Goal: Book appointment/travel/reservation

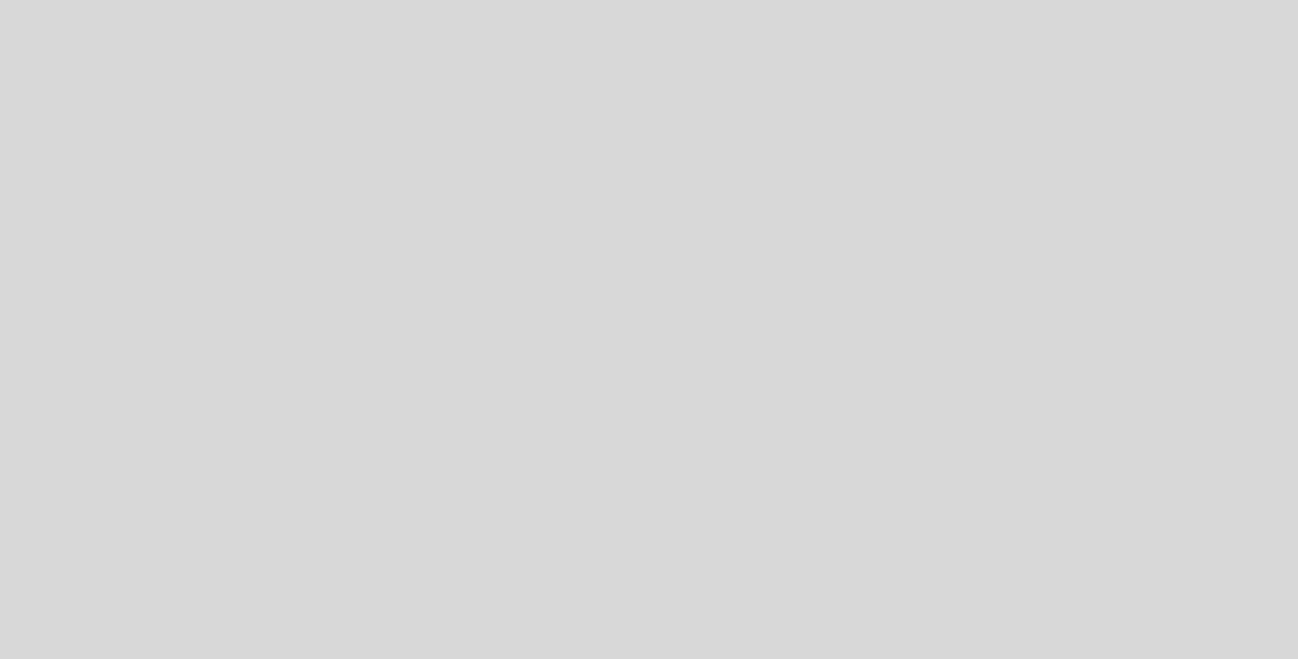
select select "es"
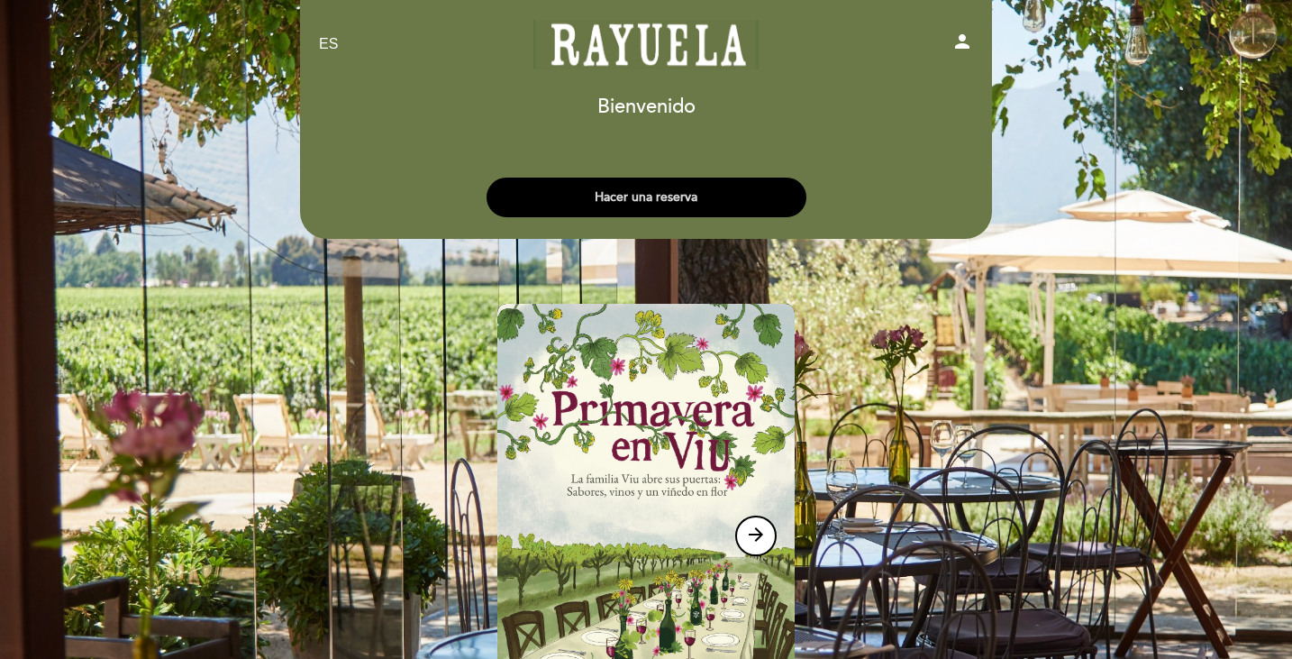
click at [685, 196] on button "Hacer una reserva" at bounding box center [647, 198] width 320 height 40
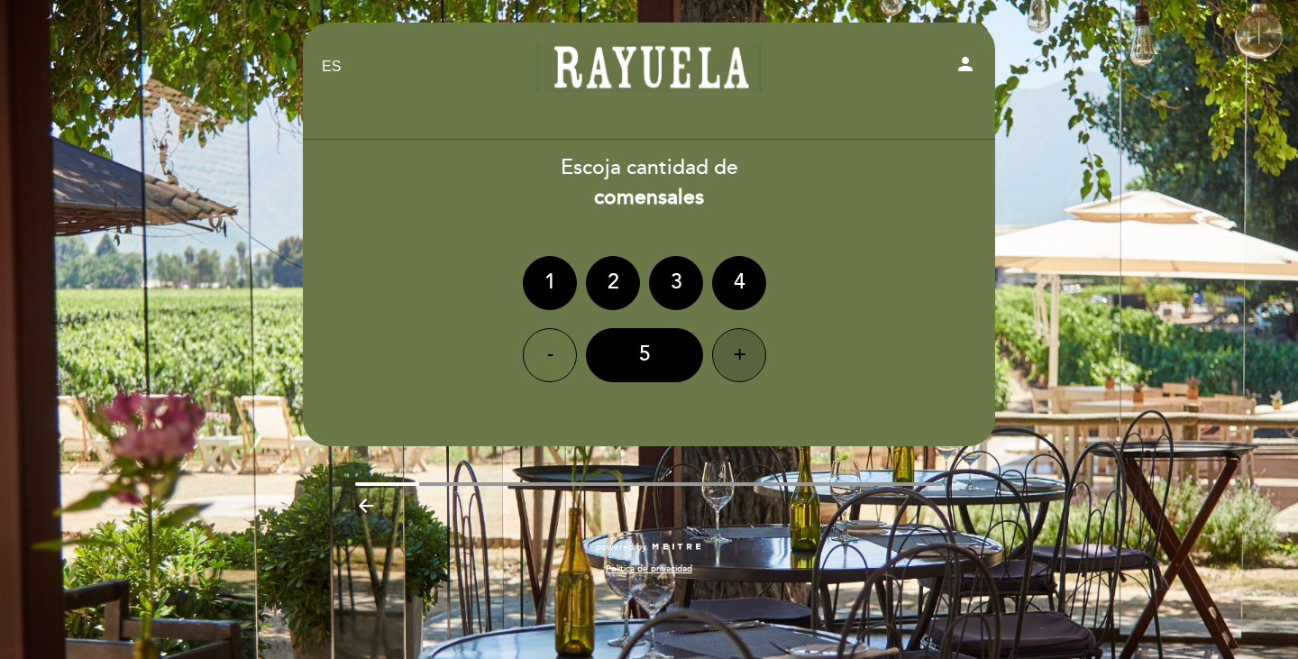
click at [732, 356] on div "+" at bounding box center [739, 355] width 54 height 54
click at [733, 356] on div "+" at bounding box center [739, 355] width 54 height 54
click at [662, 358] on div "9" at bounding box center [644, 355] width 117 height 54
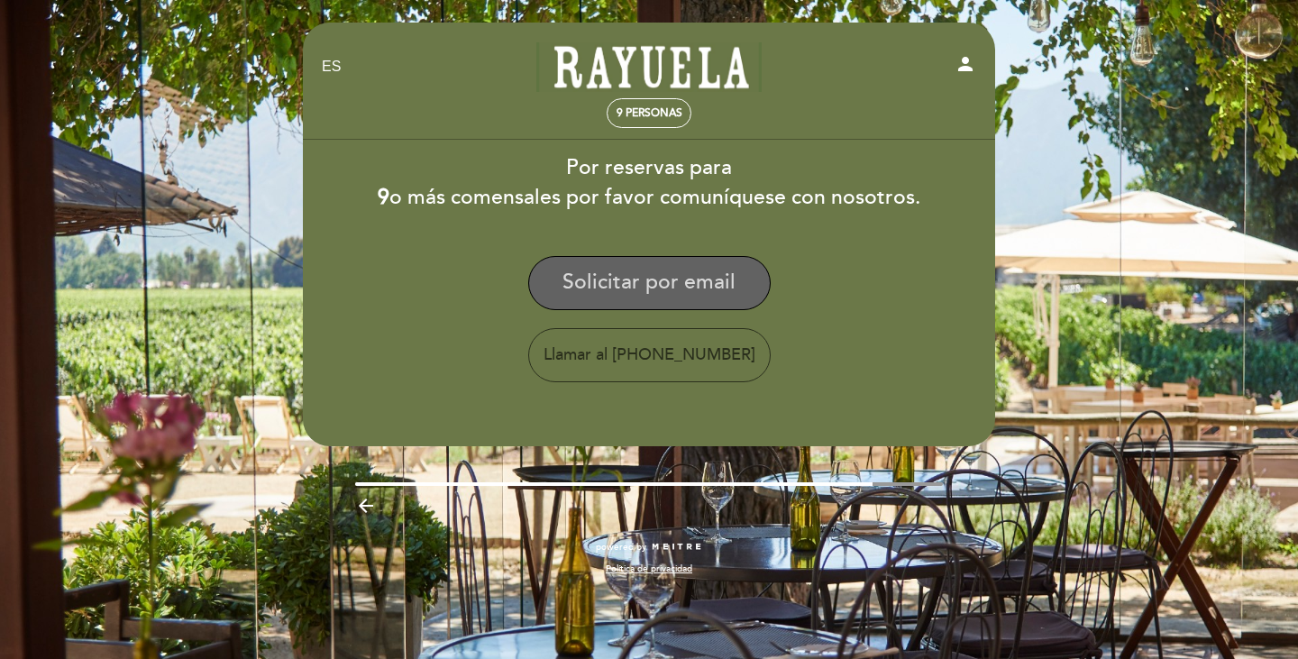
click at [646, 283] on button "Solicitar por email" at bounding box center [649, 283] width 242 height 54
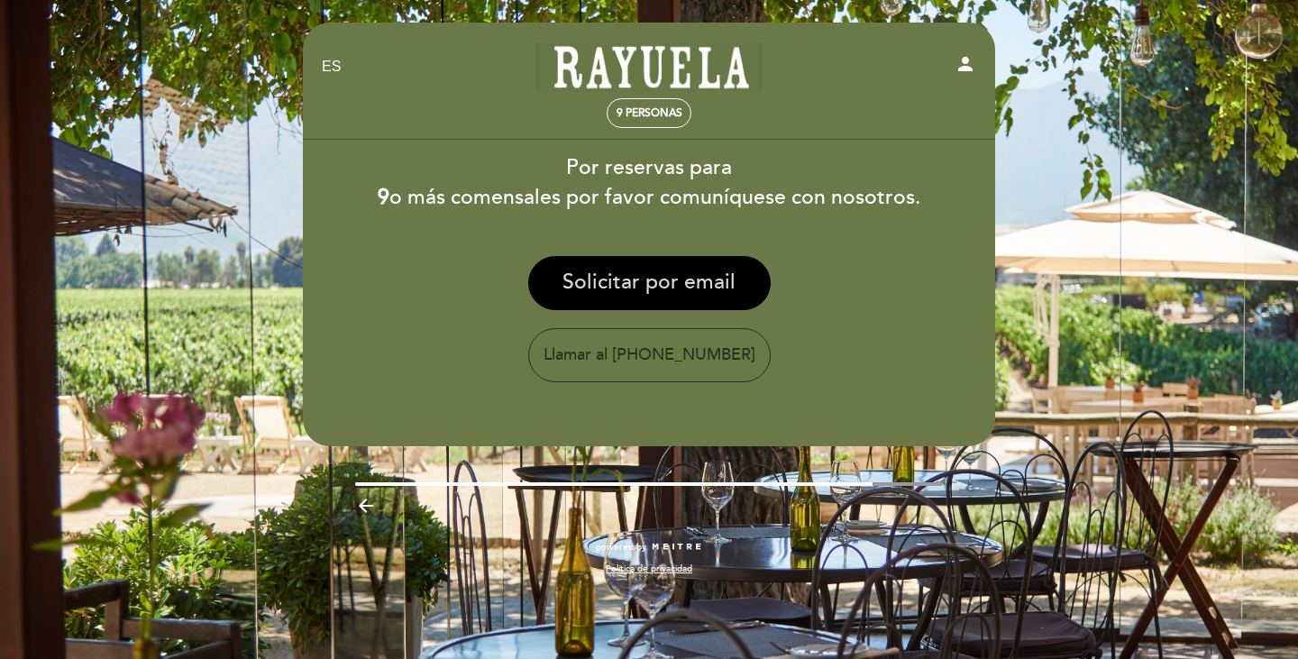
click at [645, 284] on button "Solicitar por email" at bounding box center [649, 283] width 242 height 54
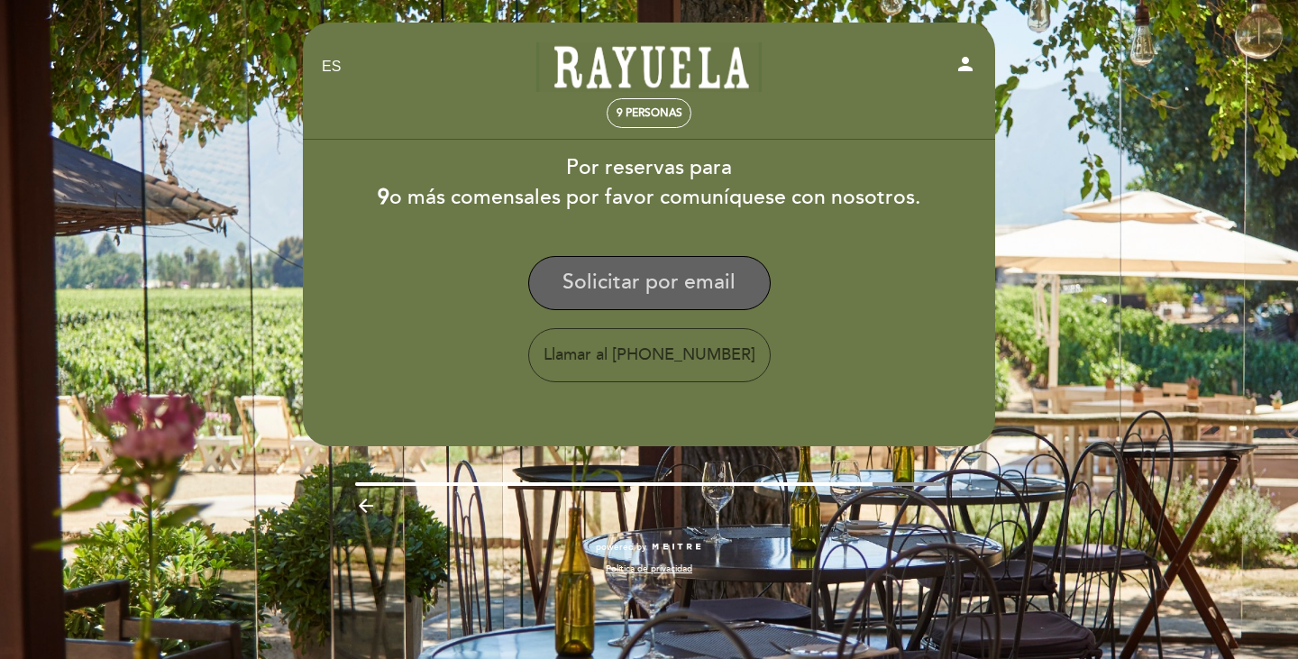
click at [645, 284] on button "Solicitar por email" at bounding box center [649, 283] width 242 height 54
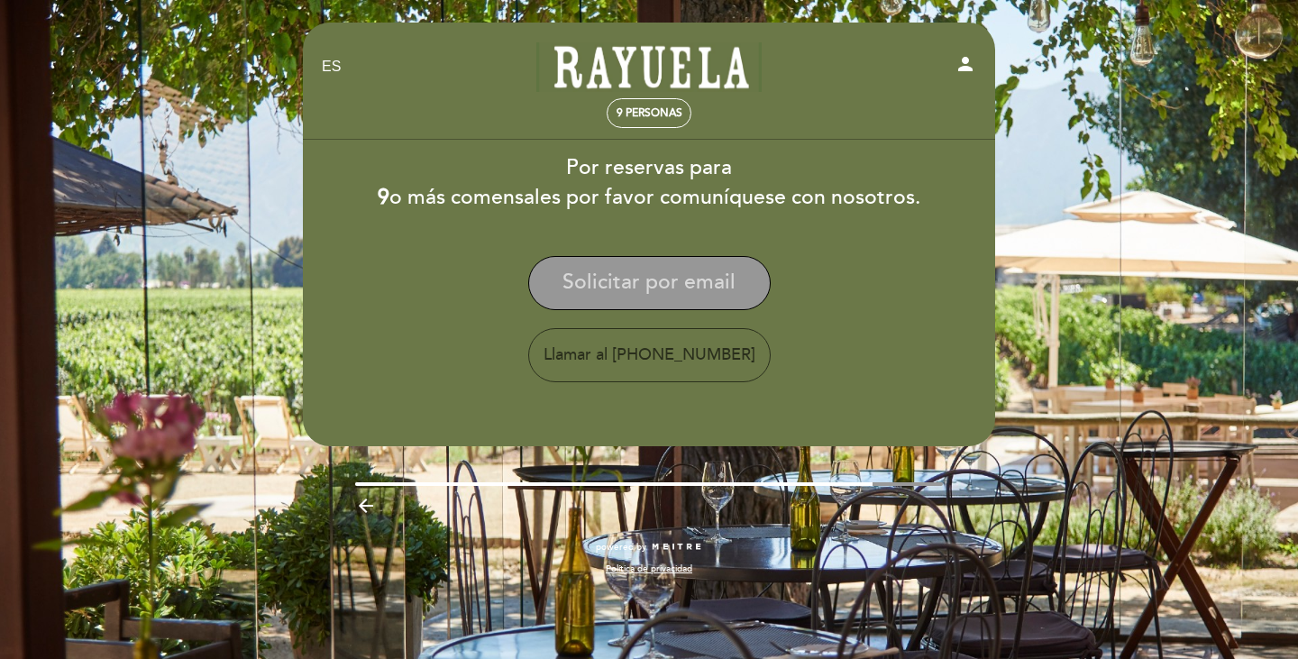
click at [645, 284] on button "Solicitar por email" at bounding box center [649, 283] width 242 height 54
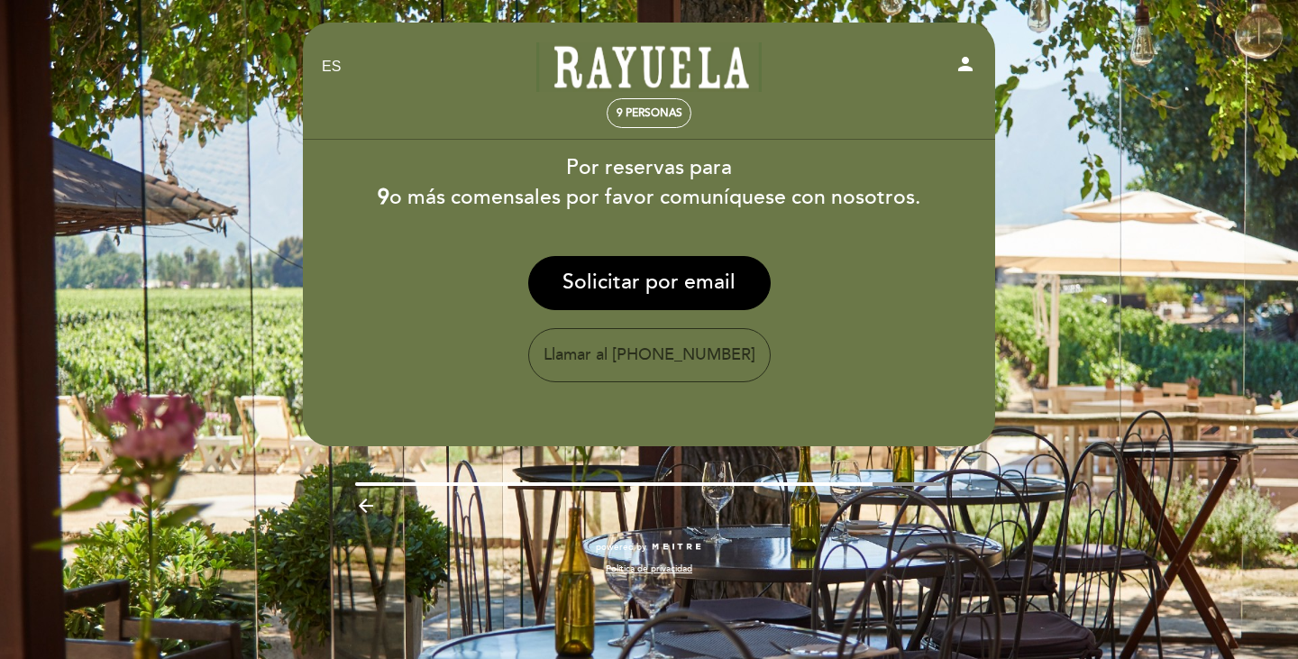
click at [697, 78] on link "Rayuela" at bounding box center [648, 67] width 225 height 50
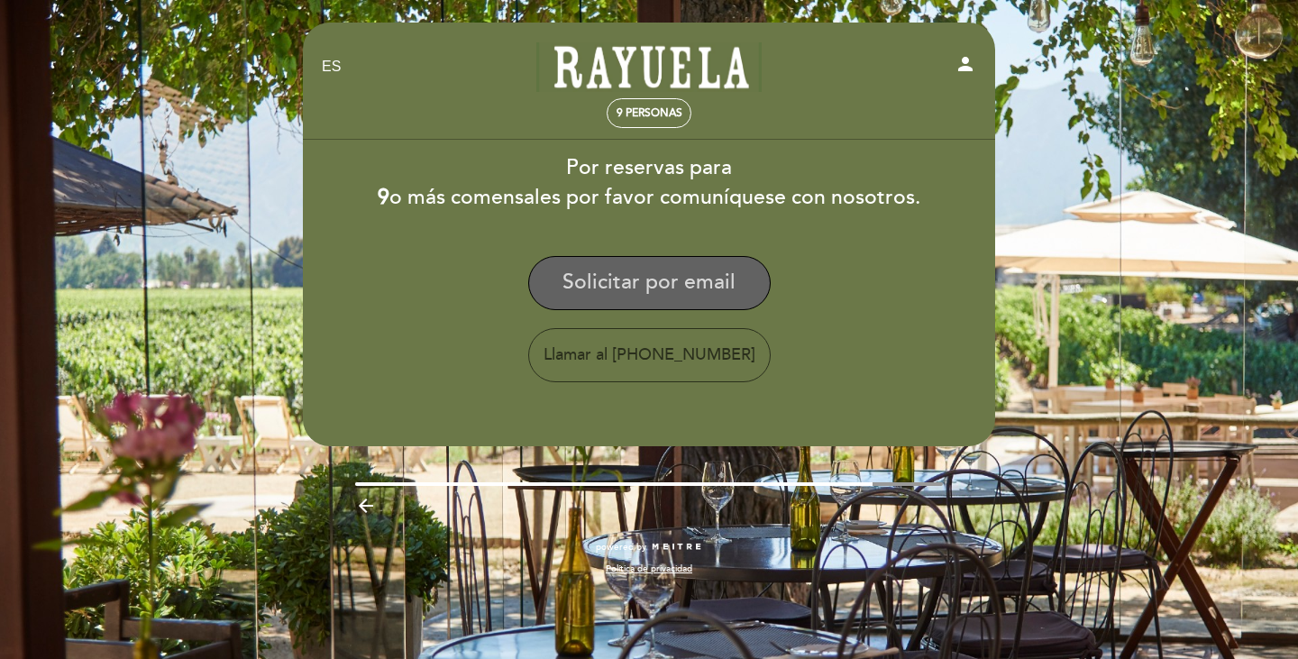
click at [633, 283] on button "Solicitar por email" at bounding box center [649, 283] width 242 height 54
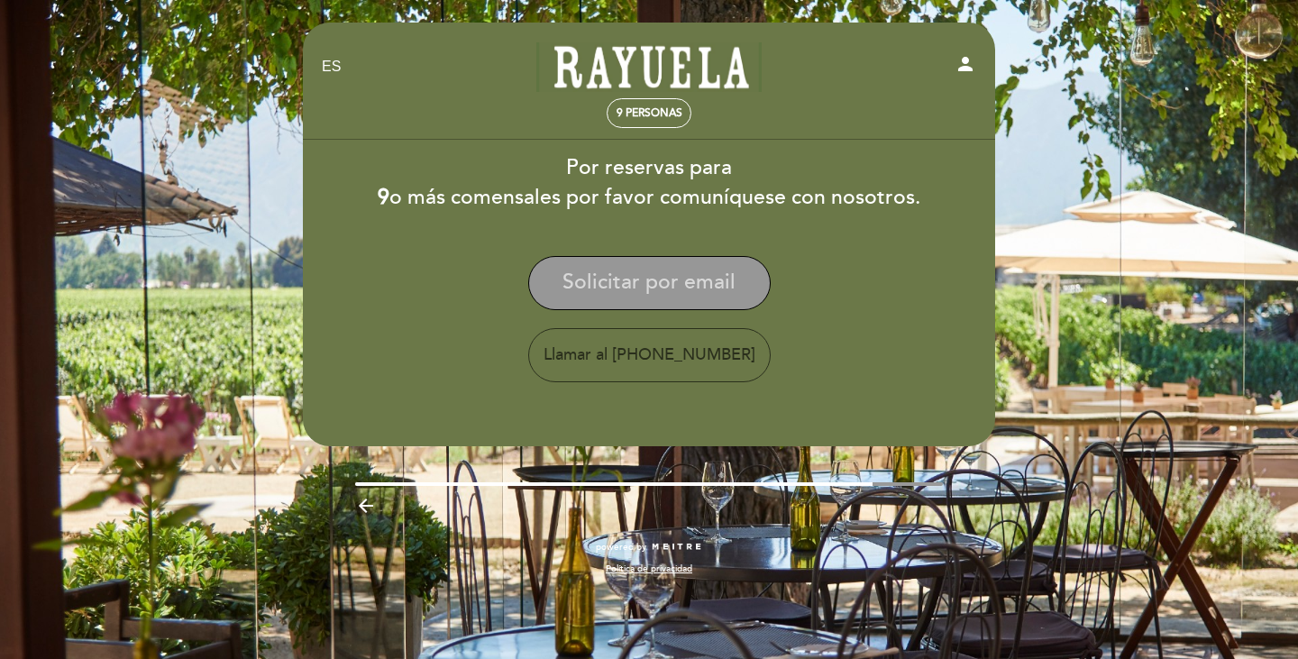
click at [633, 283] on button "Solicitar por email" at bounding box center [649, 283] width 242 height 54
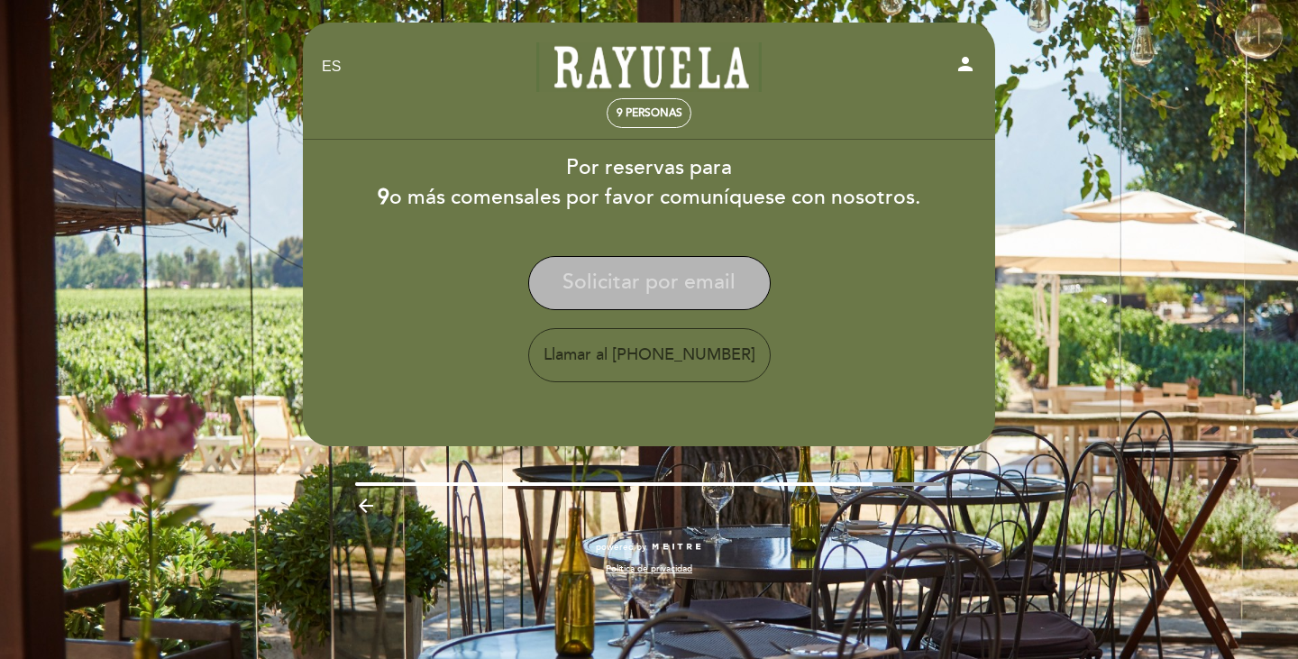
click at [633, 283] on button "Solicitar por email" at bounding box center [649, 283] width 242 height 54
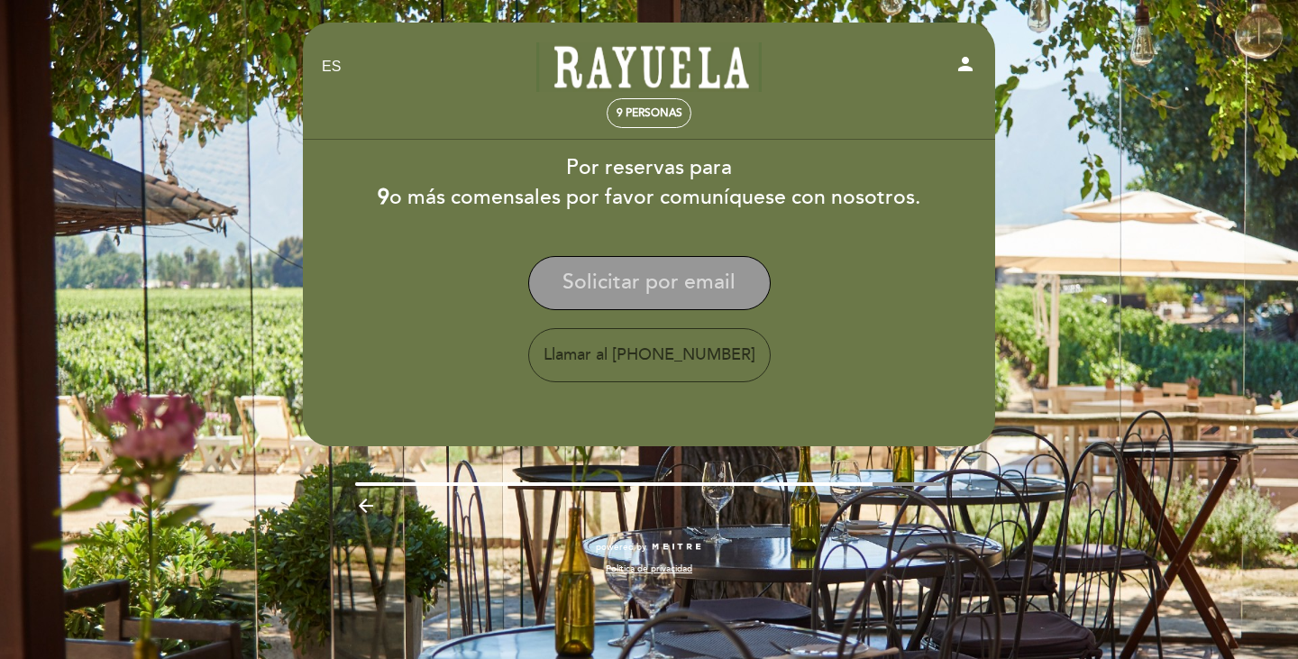
click at [633, 283] on button "Solicitar por email" at bounding box center [649, 283] width 242 height 54
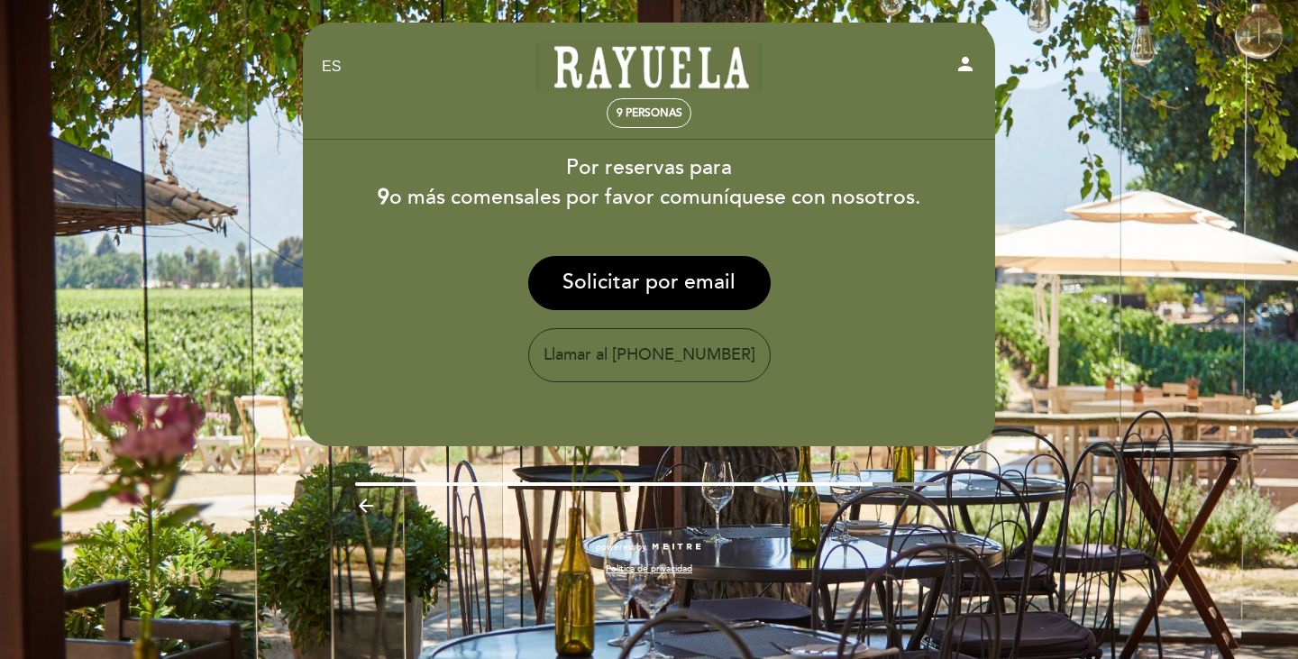
click at [961, 59] on icon "person" at bounding box center [965, 64] width 22 height 22
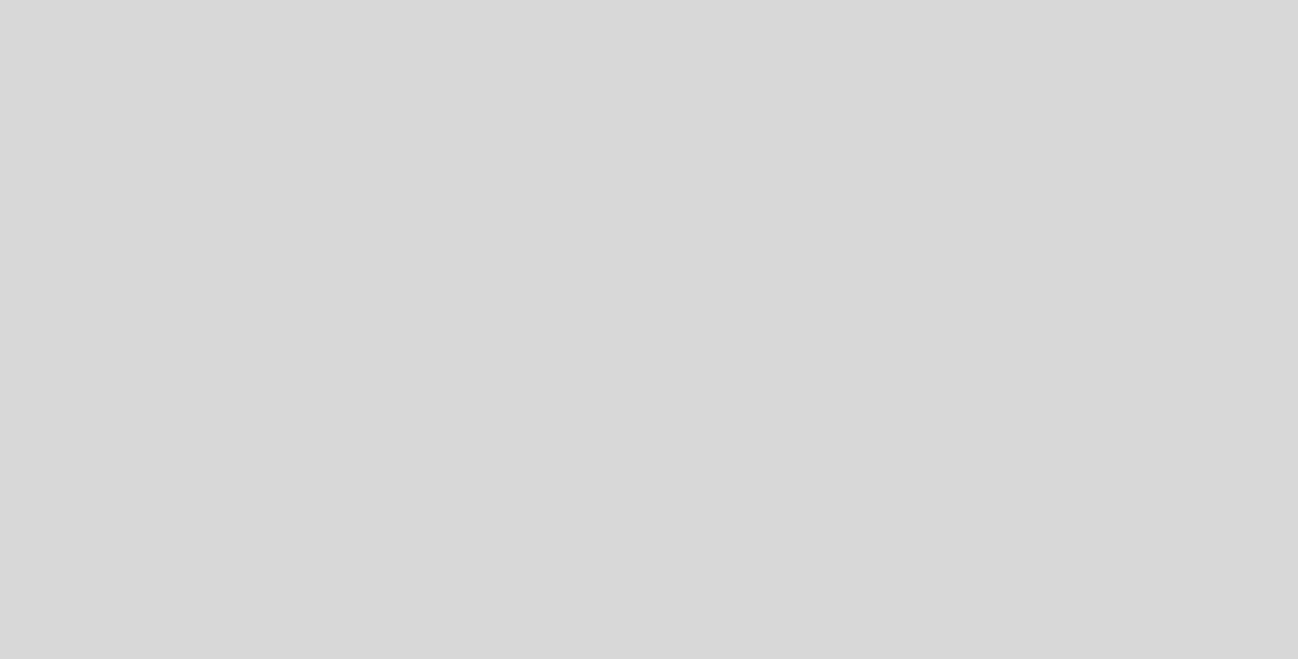
select select "es"
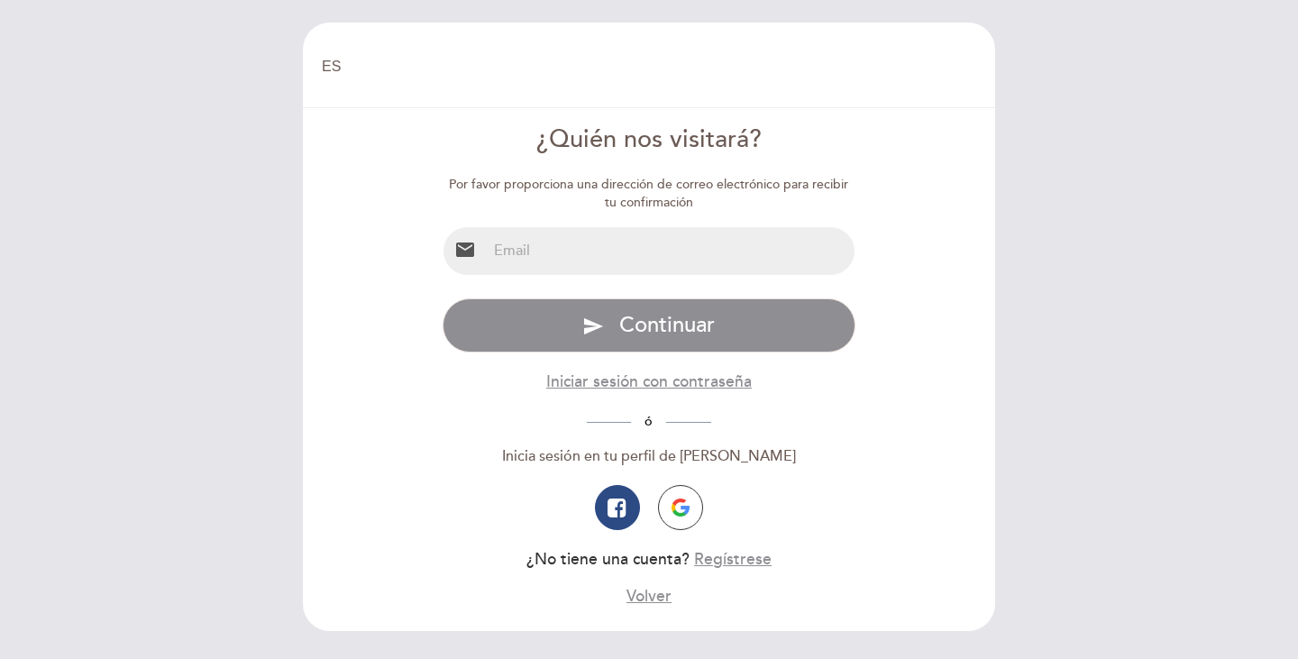
click at [658, 264] on input "email" at bounding box center [671, 251] width 369 height 48
type input "[EMAIL_ADDRESS][DOMAIN_NAME]"
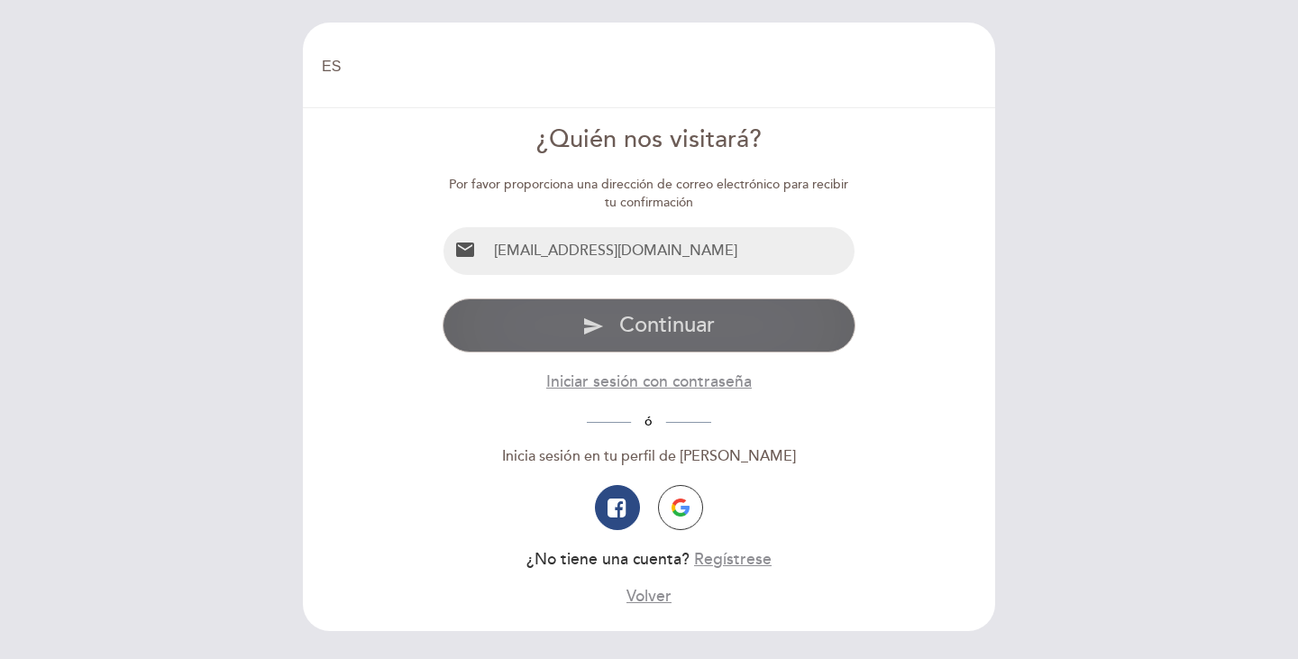
click at [709, 320] on span "Continuar" at bounding box center [667, 325] width 96 height 26
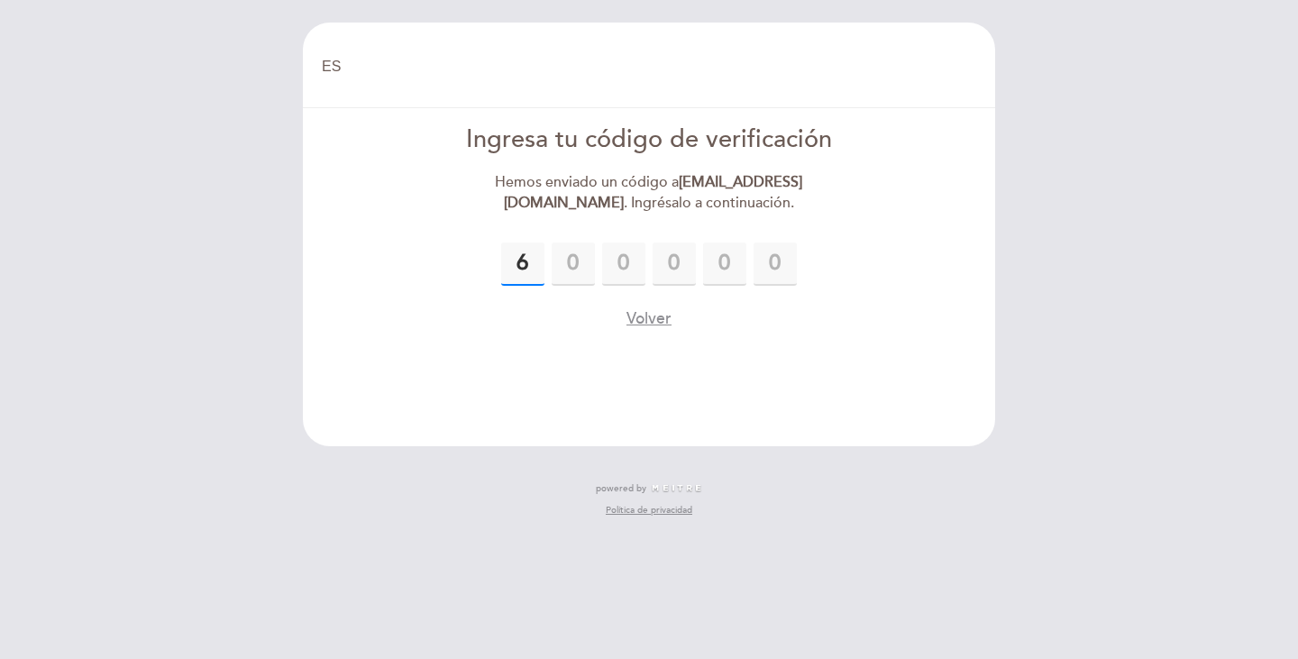
type input "6"
type input "4"
type input "5"
type input "1"
type input "0"
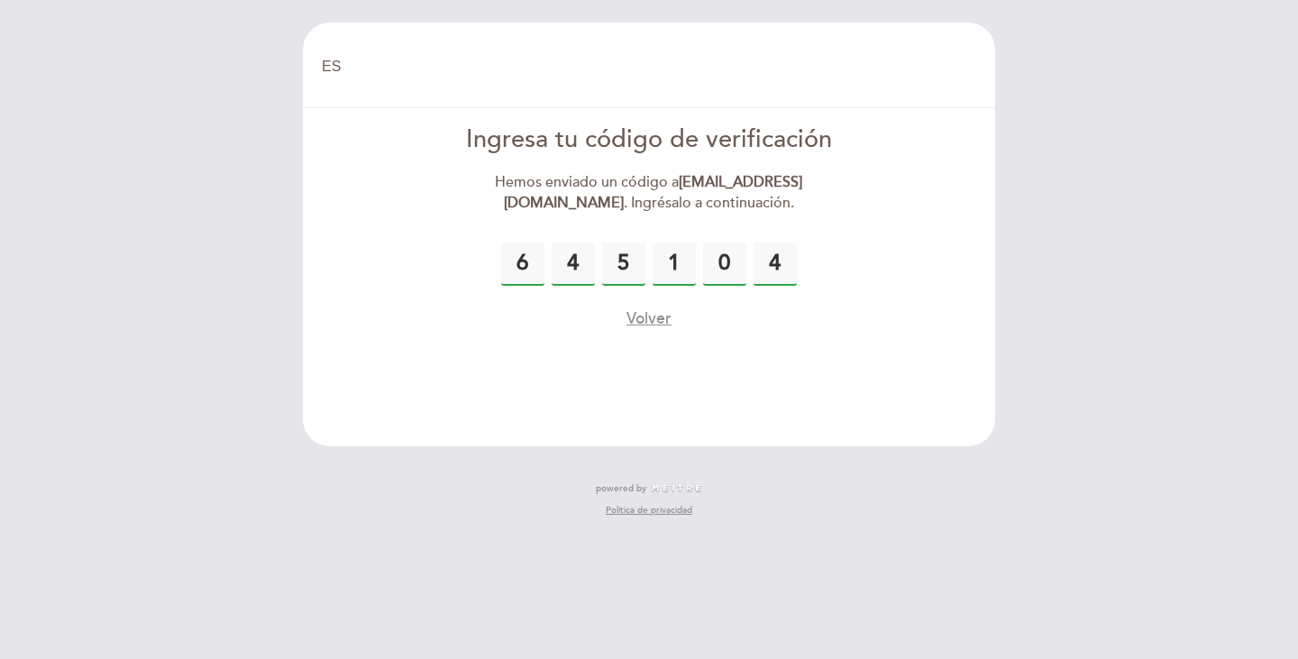
type input "4"
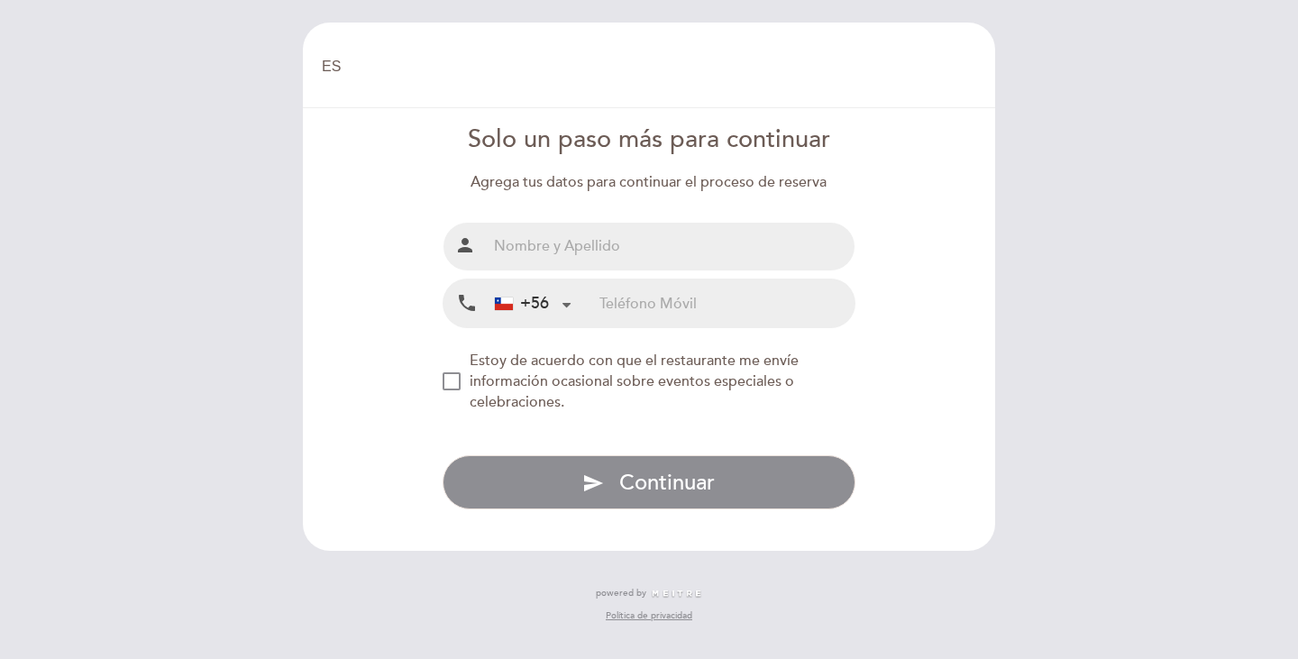
click at [534, 244] on input "text" at bounding box center [671, 247] width 369 height 48
click at [612, 243] on input "text" at bounding box center [671, 247] width 369 height 48
type input "[PERSON_NAME]"
click at [648, 302] on input "tel" at bounding box center [726, 303] width 255 height 48
click at [654, 305] on input "tel" at bounding box center [726, 303] width 255 height 48
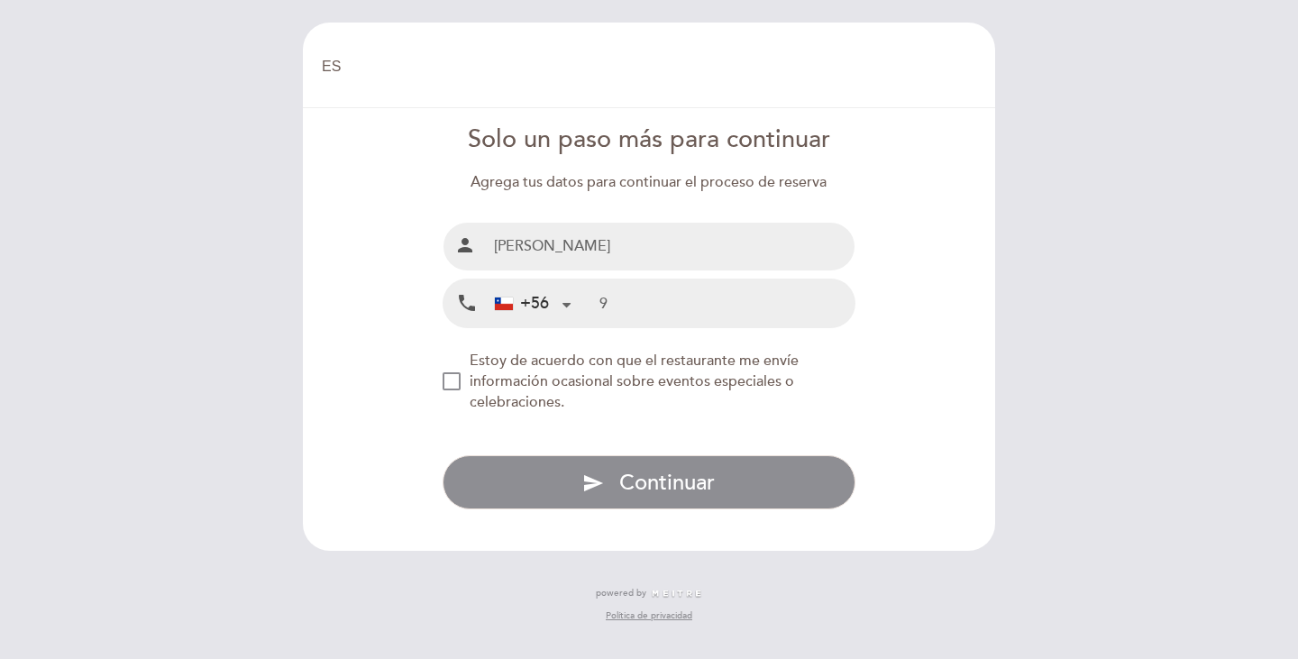
paste input "95798742"
type input "995798742"
click at [452, 378] on div "NEW_MODAL_AGREE_RESTAURANT_SEND_OCCASIONAL_INFO" at bounding box center [451, 381] width 18 height 18
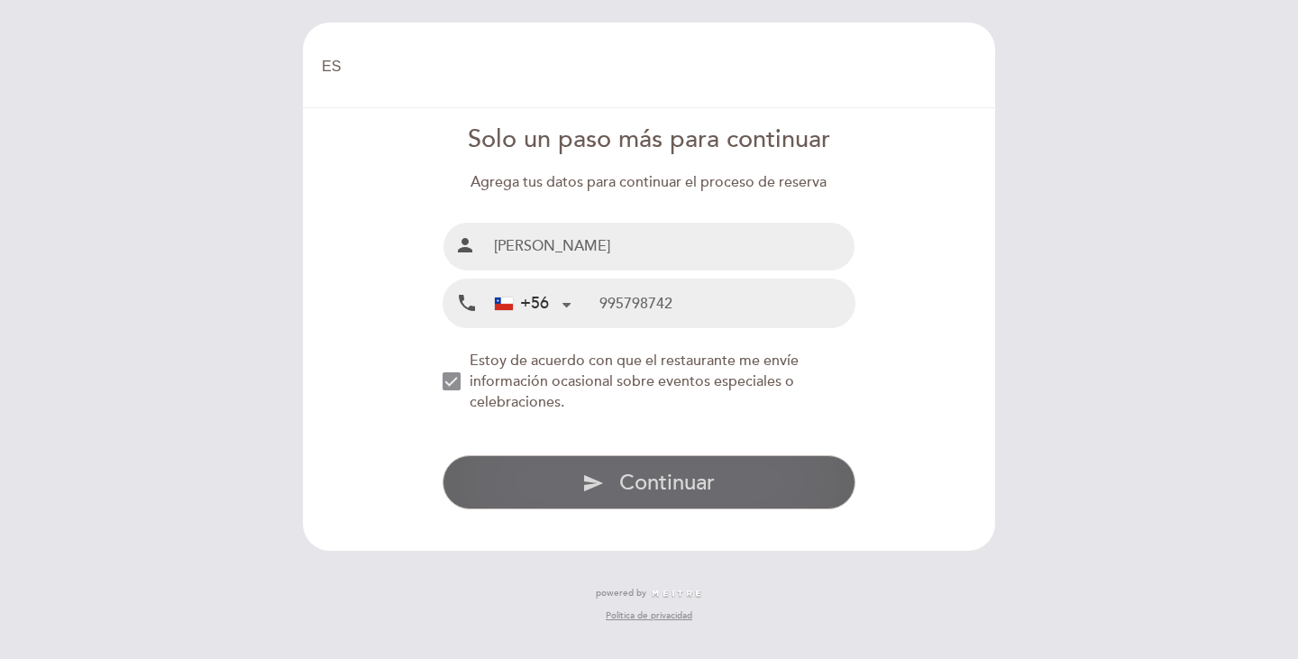
click at [651, 488] on span "Continuar" at bounding box center [667, 482] width 96 height 26
